Goal: Check status: Check status

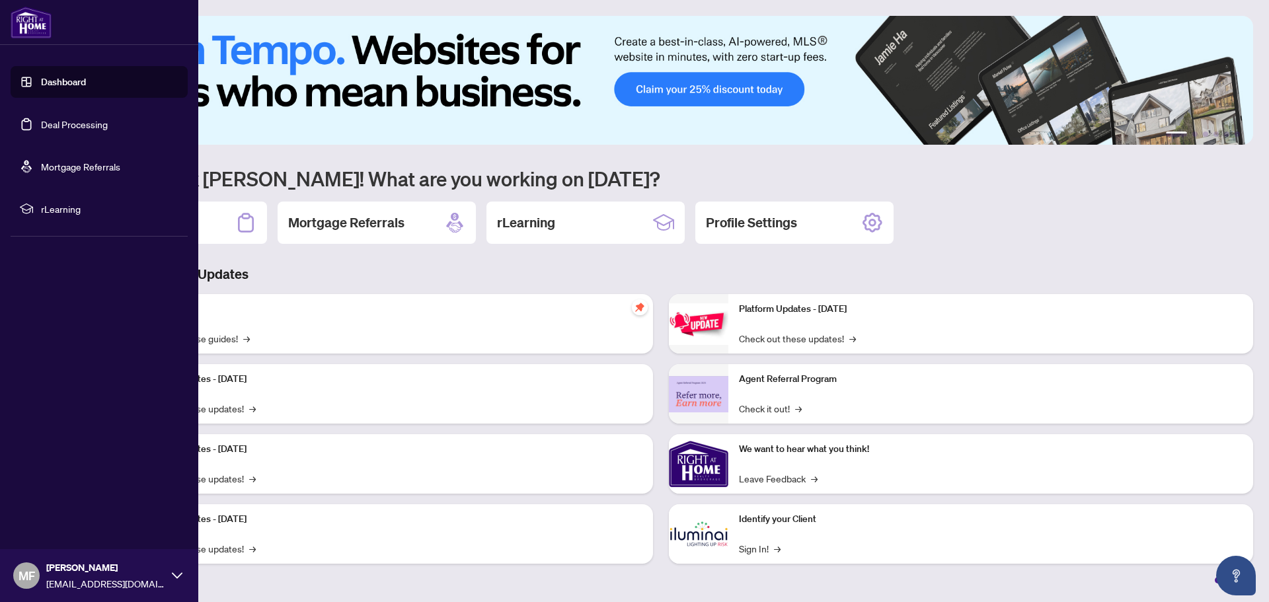
click at [52, 83] on link "Dashboard" at bounding box center [63, 82] width 45 height 12
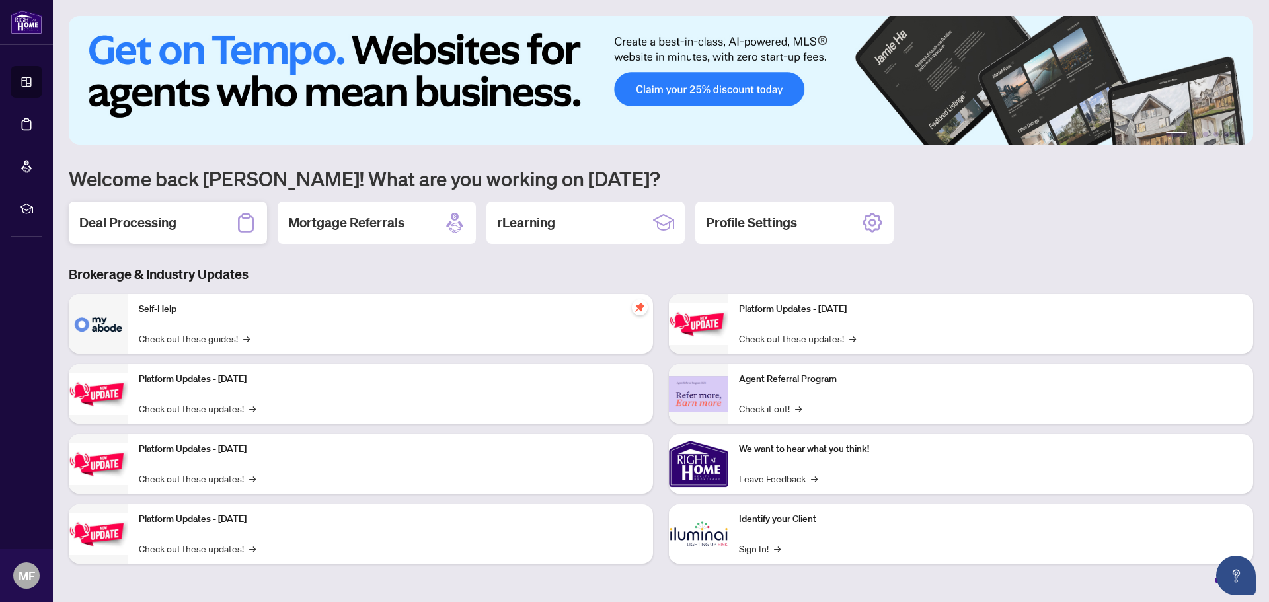
click at [214, 225] on div "Deal Processing" at bounding box center [168, 223] width 198 height 42
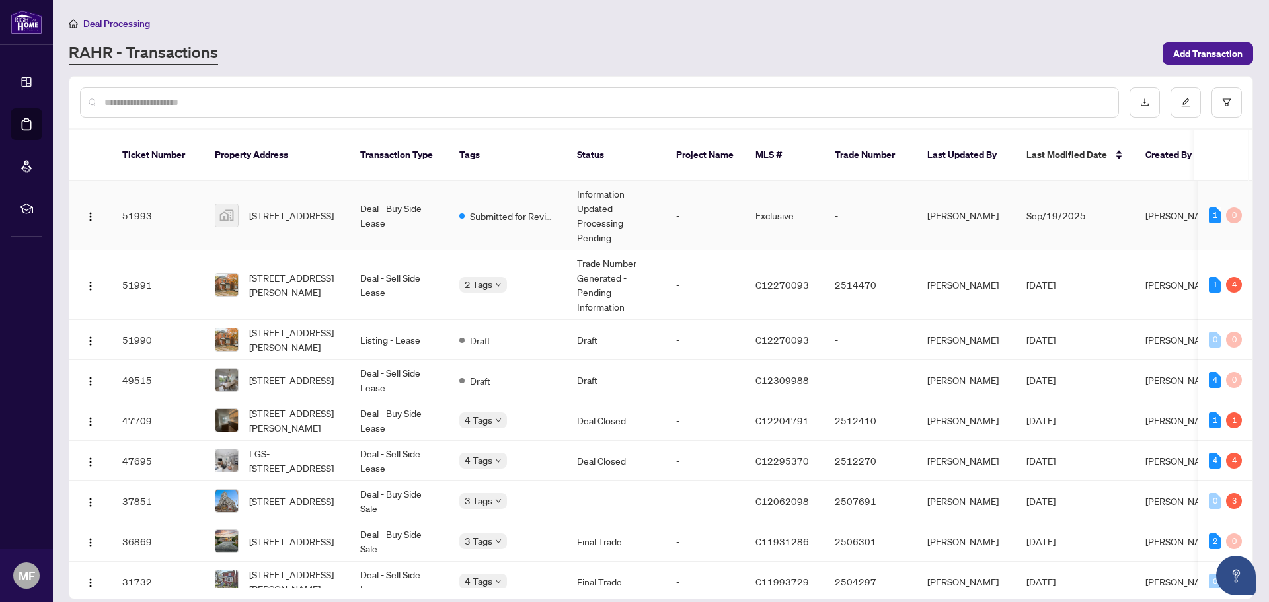
click at [519, 217] on td "Submitted for Review" at bounding box center [508, 215] width 118 height 69
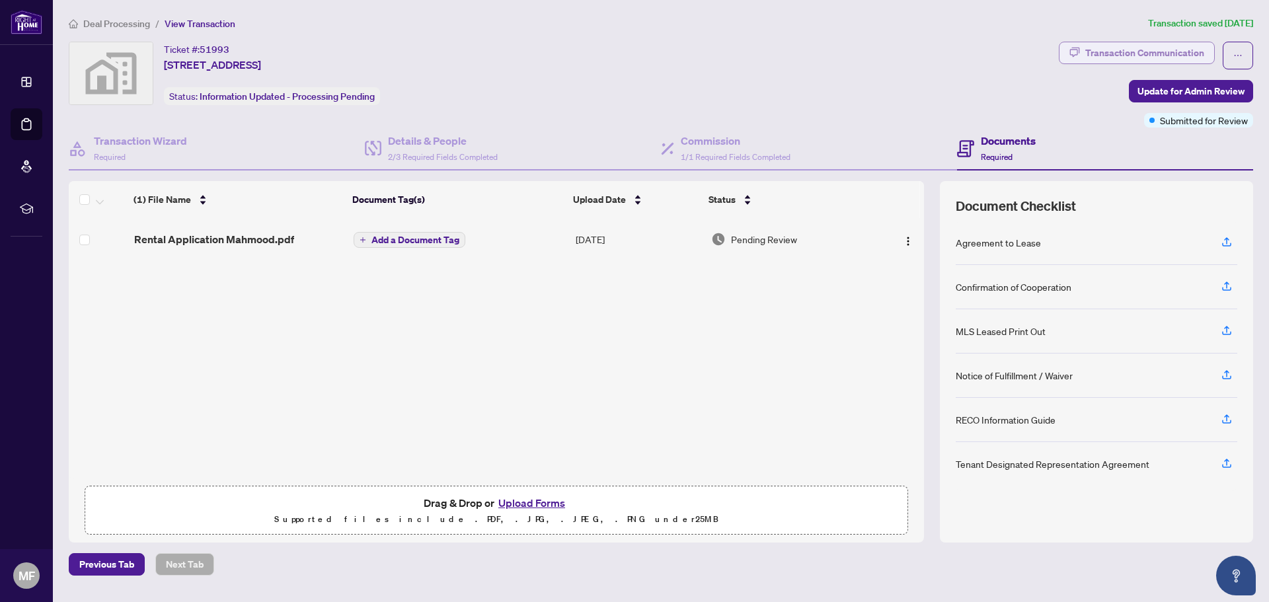
click at [1146, 58] on div "Transaction Communication" at bounding box center [1145, 52] width 119 height 21
